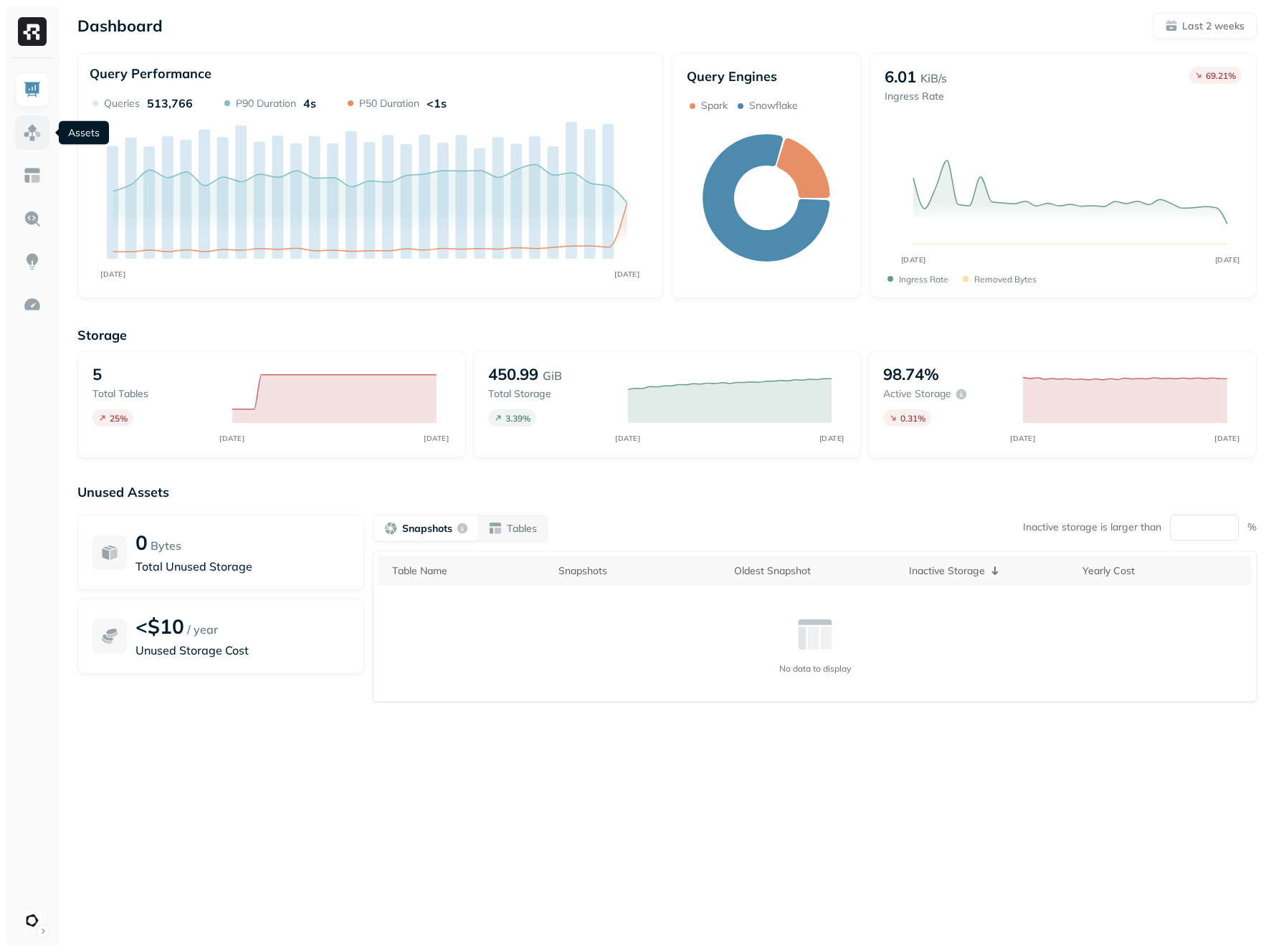
click at [40, 131] on img at bounding box center [32, 132] width 19 height 19
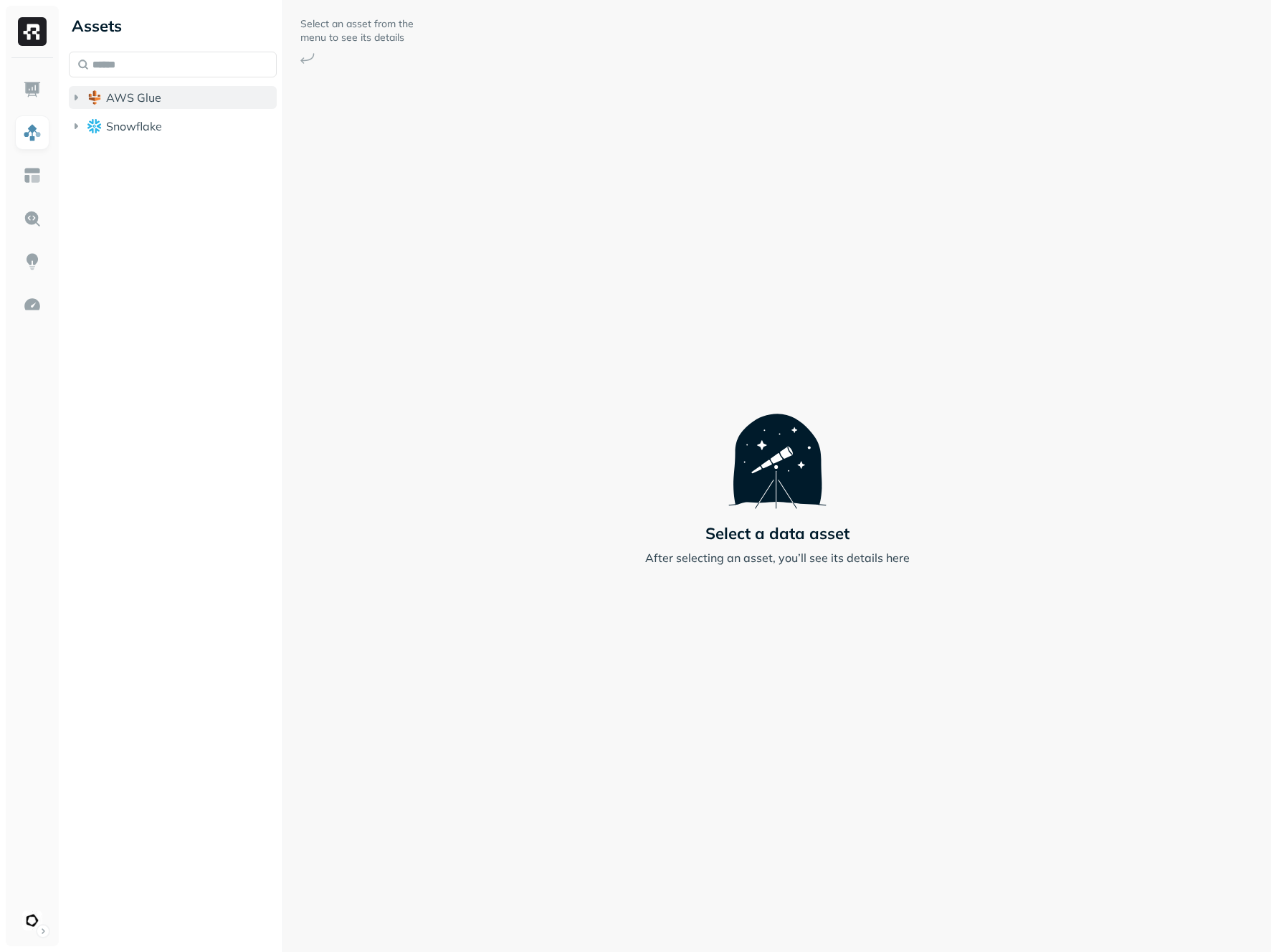
click at [178, 98] on button "AWS Glue" at bounding box center [172, 97] width 207 height 23
click at [185, 134] on button "eventflow" at bounding box center [180, 124] width 194 height 23
click at [186, 151] on button "Tables ( 5 )" at bounding box center [188, 151] width 180 height 23
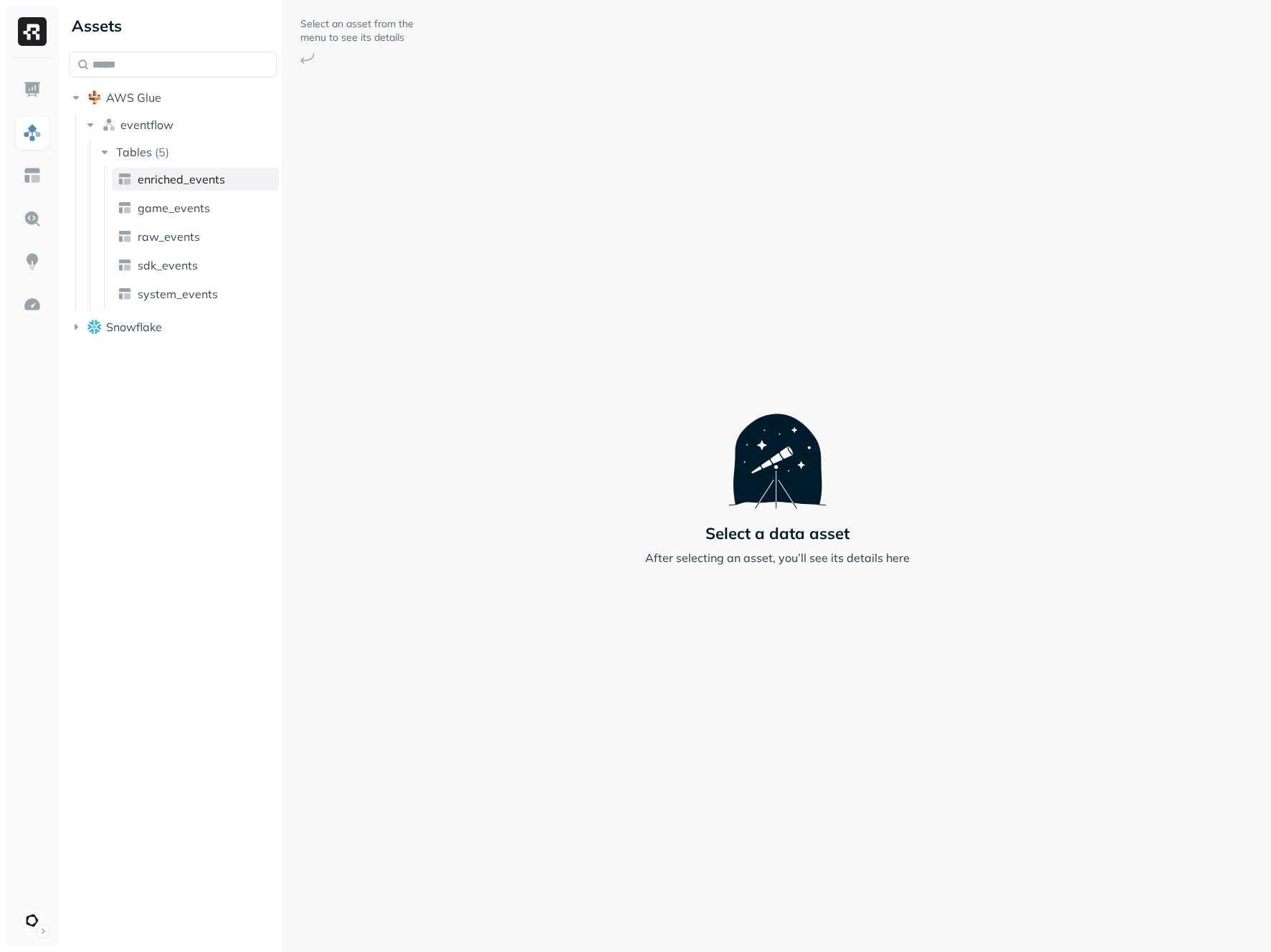
click at [195, 176] on span "enriched_events" at bounding box center [181, 179] width 88 height 14
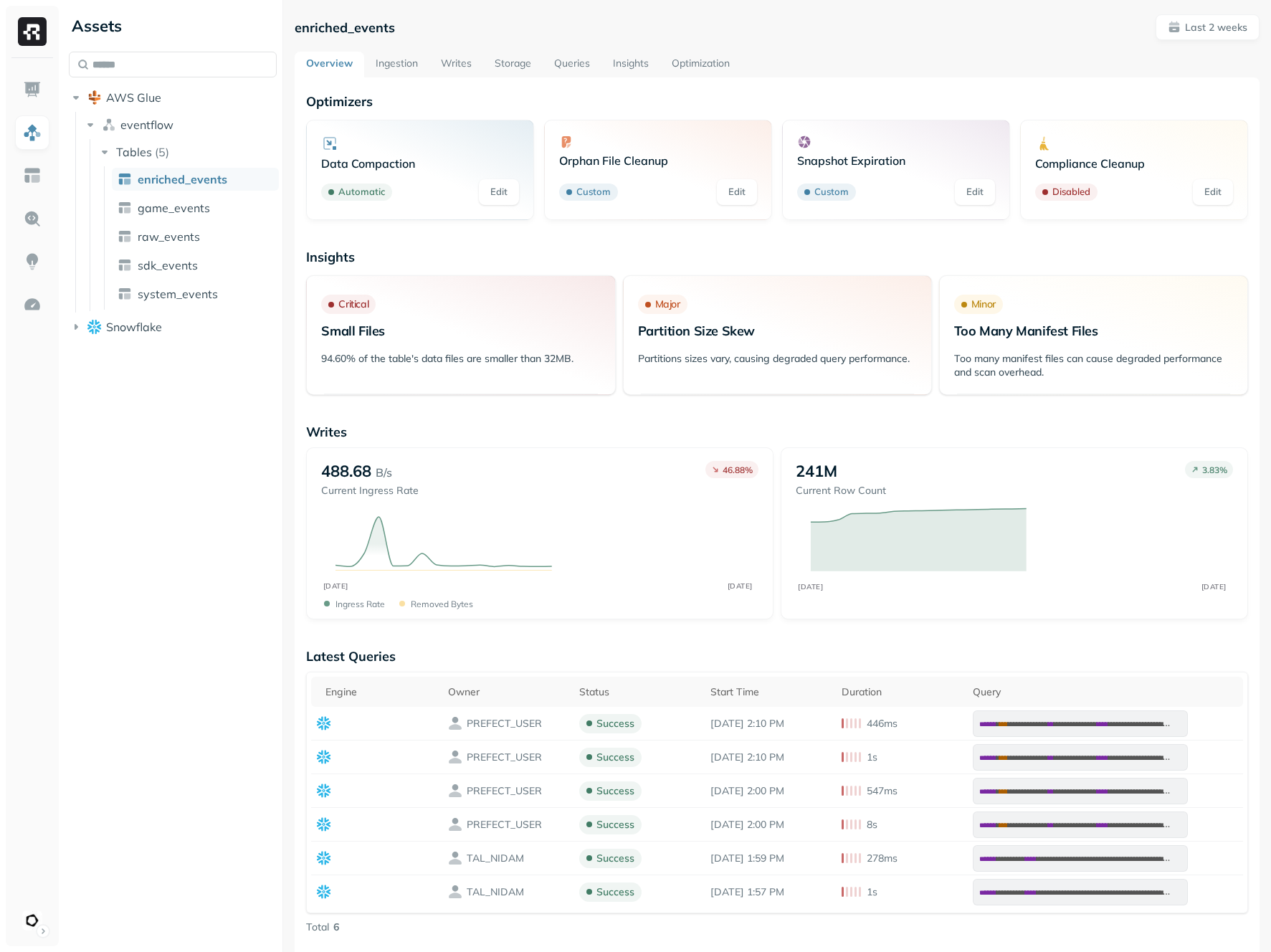
click at [463, 61] on link "Writes" at bounding box center [456, 64] width 53 height 25
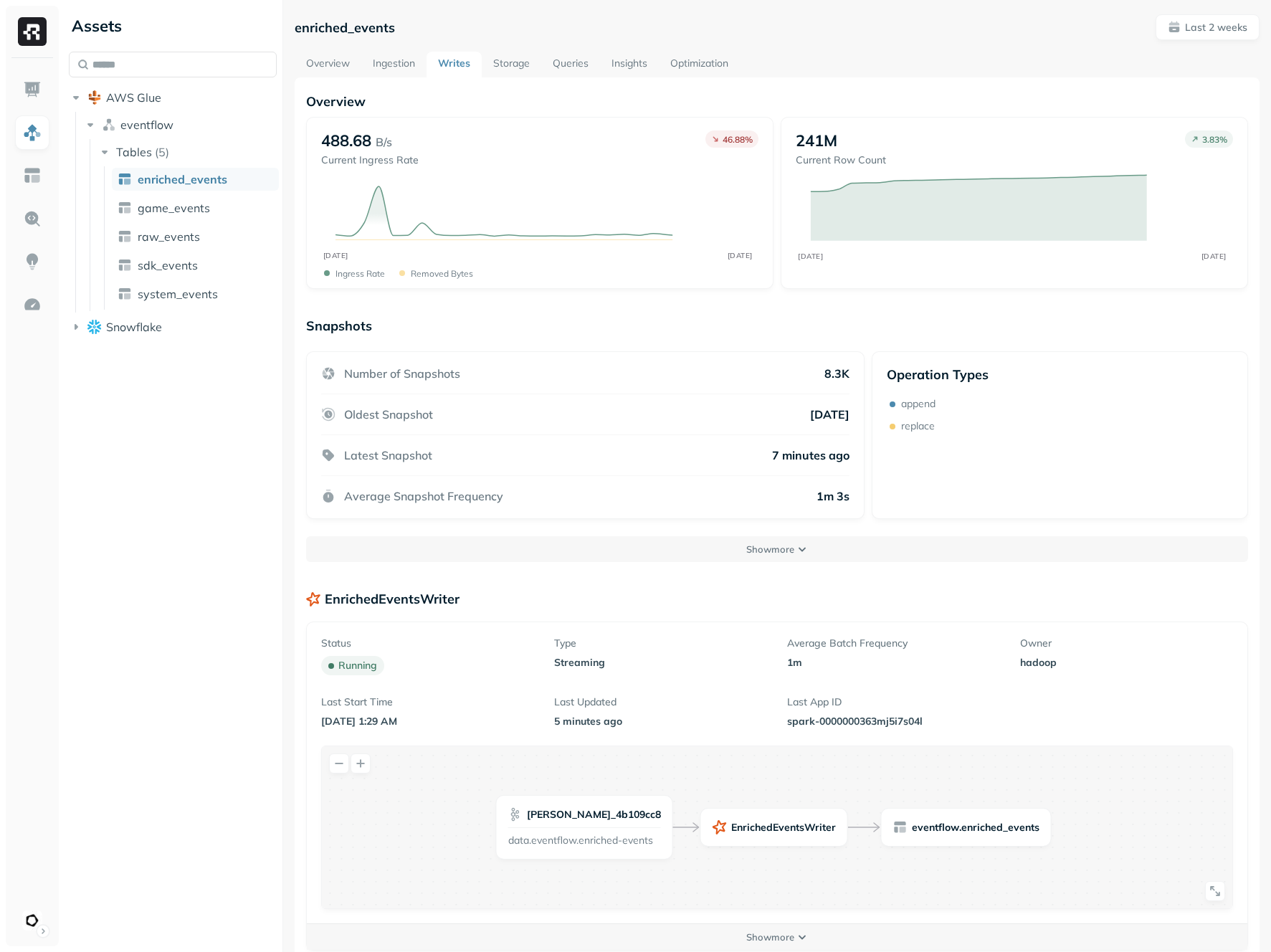
scroll to position [77, 0]
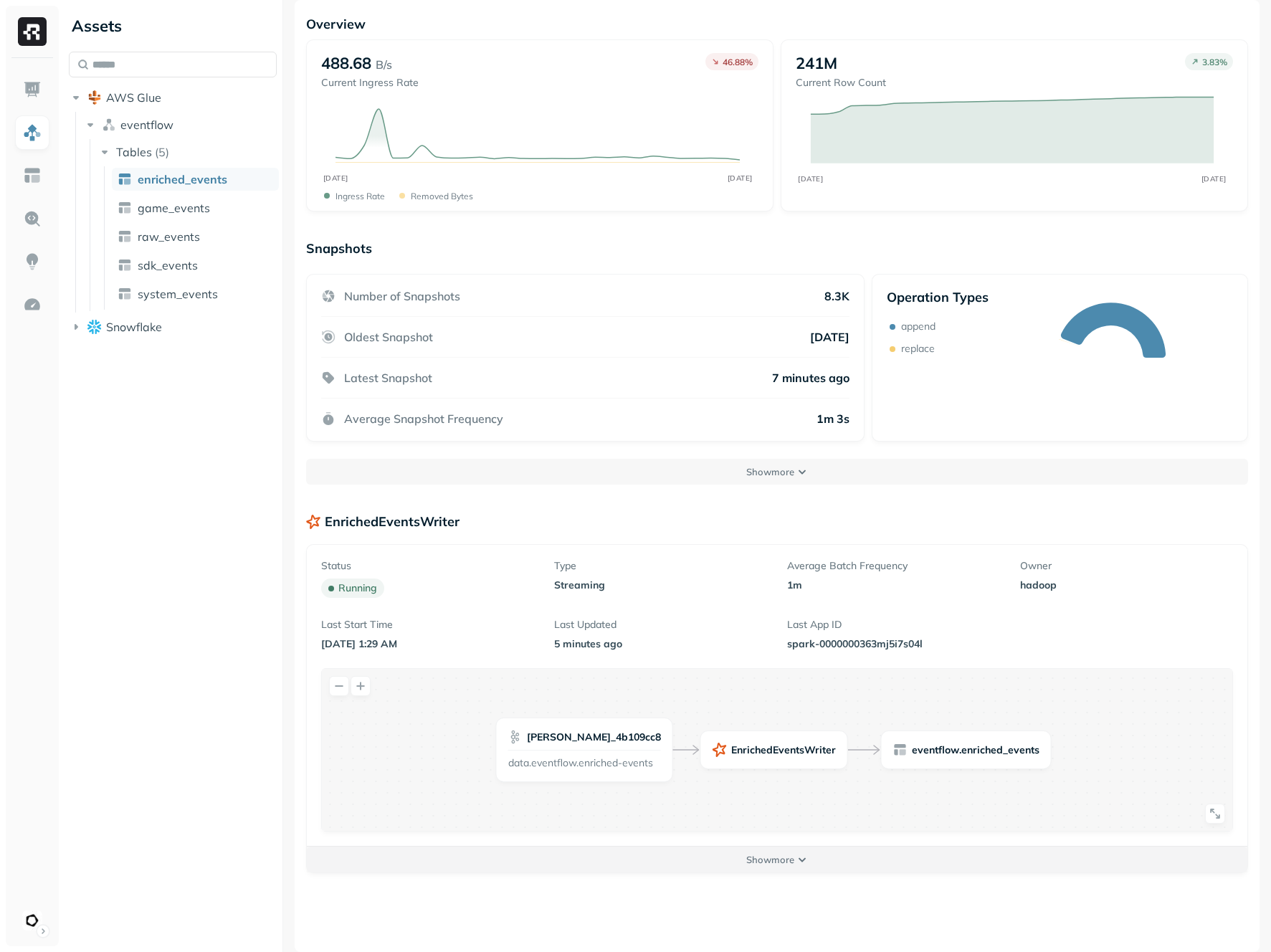
click at [768, 863] on p "Show more" at bounding box center [770, 859] width 48 height 14
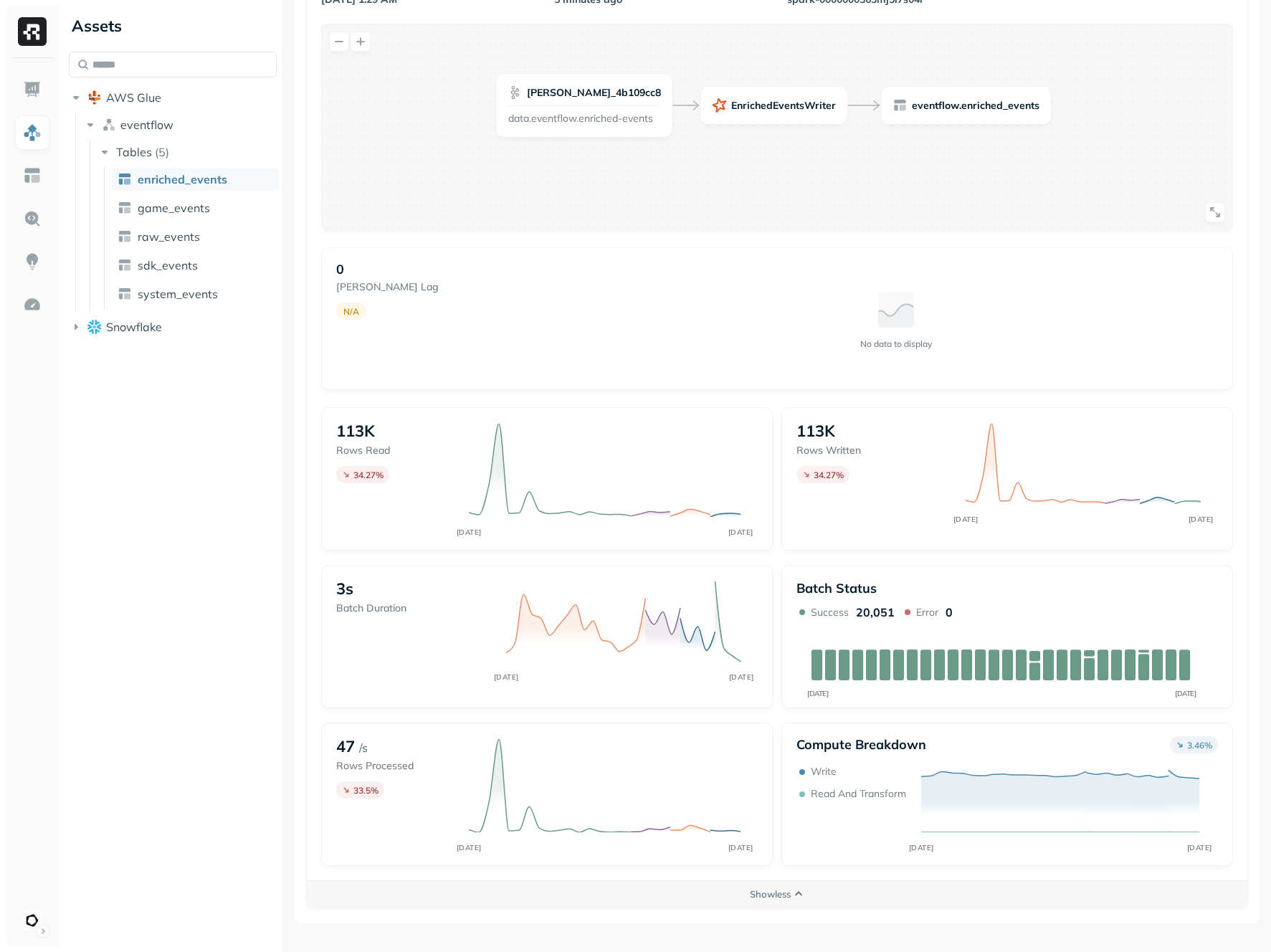
scroll to position [712, 0]
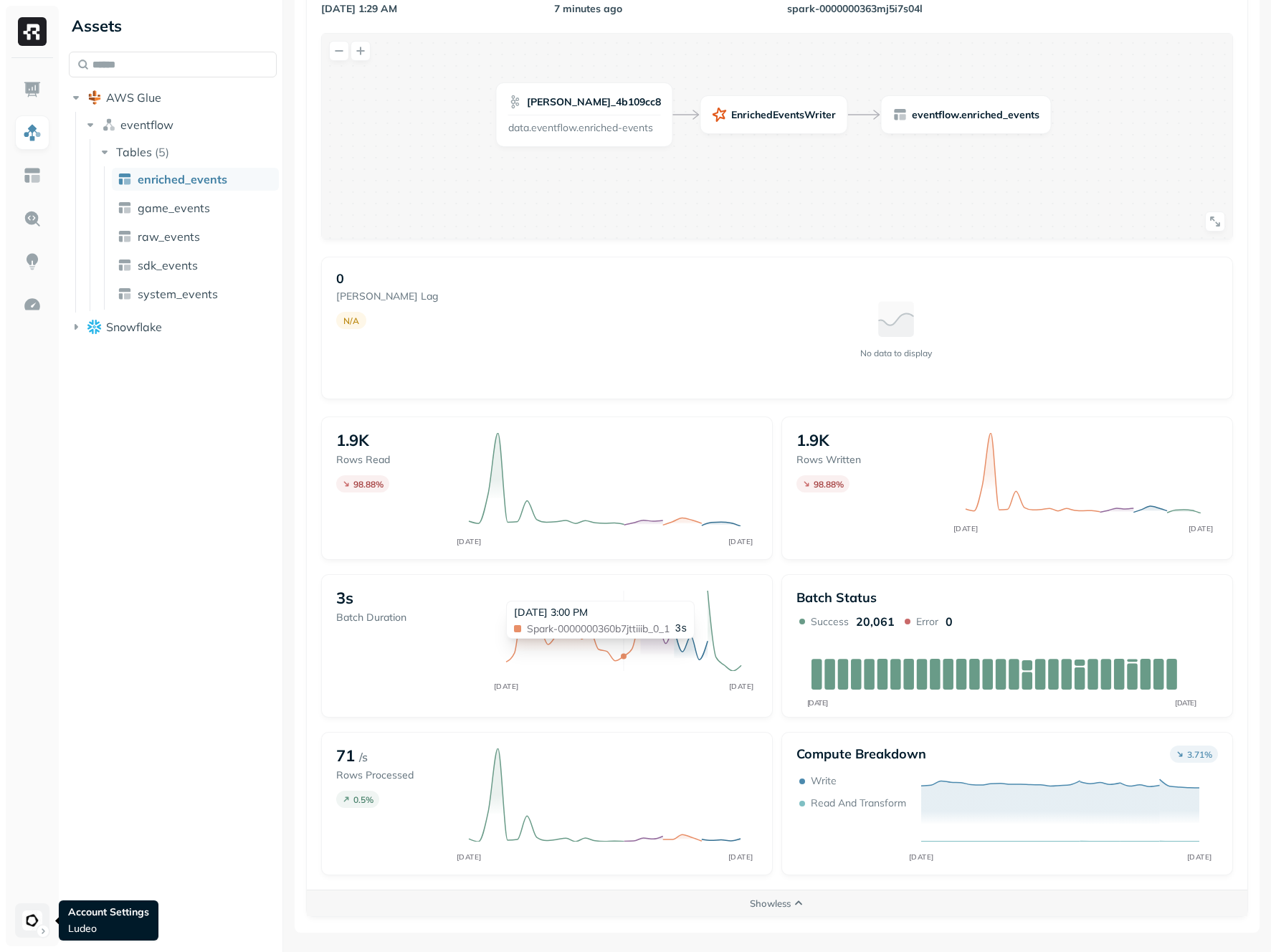
click at [29, 918] on html "Assets AWS Glue eventflow Tables ( 5 ) enriched_events game_events raw_events s…" at bounding box center [635, 476] width 1271 height 952
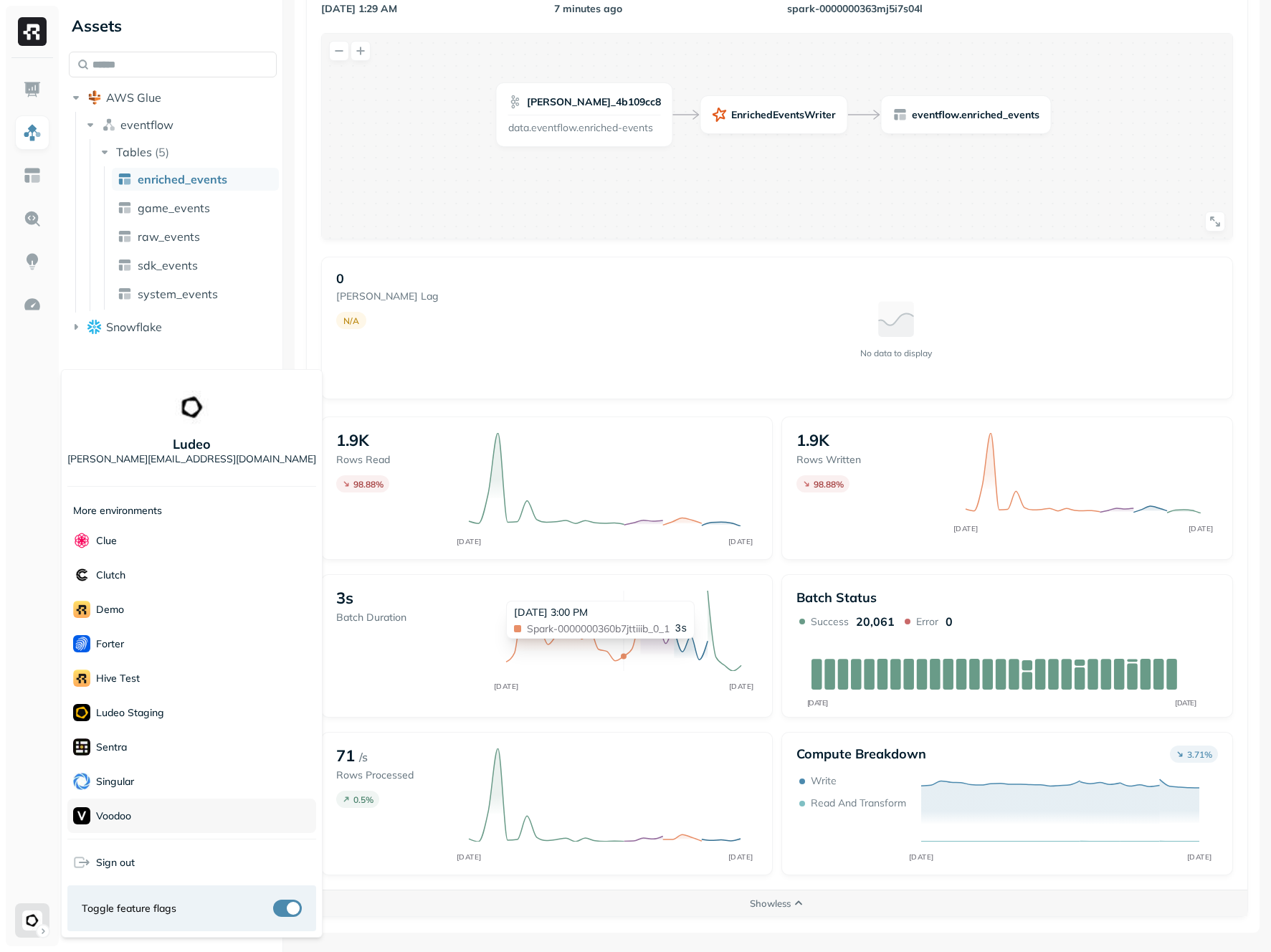
click at [146, 818] on div "Voodoo" at bounding box center [191, 815] width 249 height 34
